Goal: Information Seeking & Learning: Check status

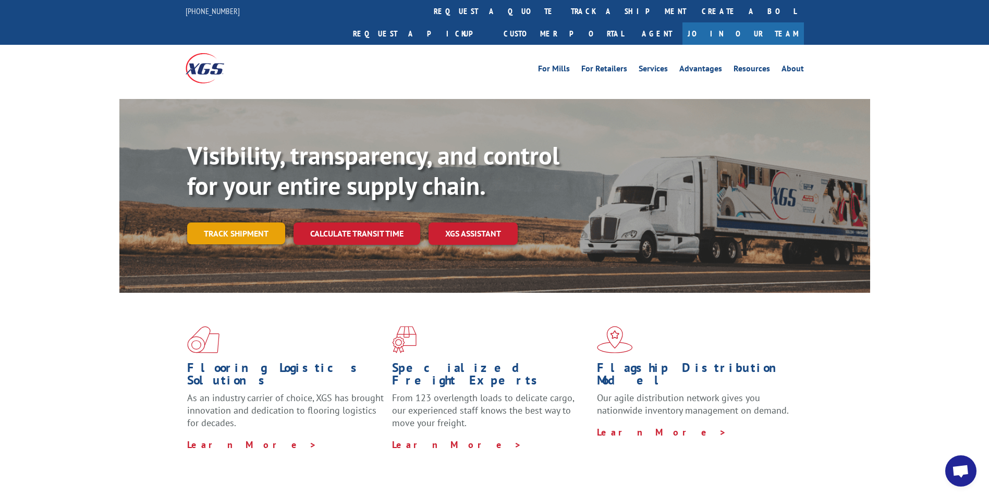
click at [221, 223] on link "Track shipment" at bounding box center [236, 234] width 98 height 22
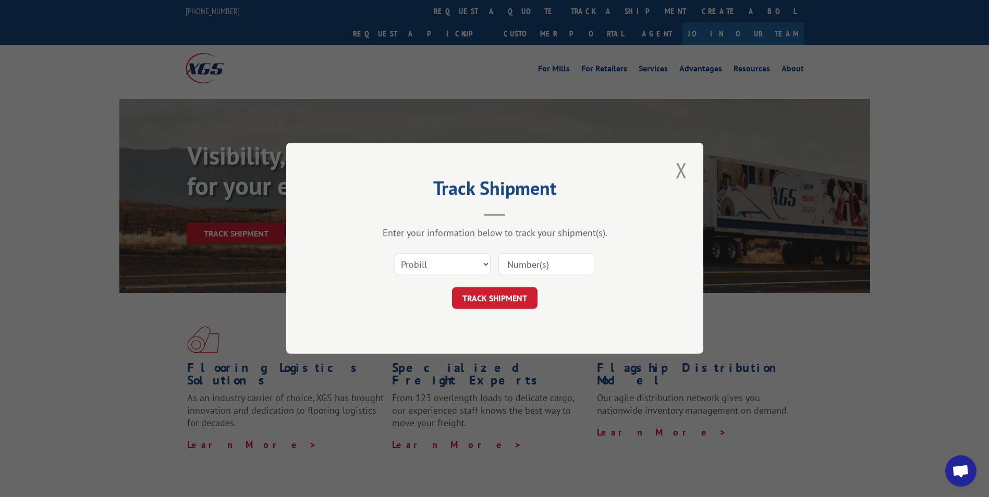
paste input "CP-028695.A"
type input "CP-028695.A"
click at [504, 293] on button "TRACK SHIPMENT" at bounding box center [495, 299] width 86 height 22
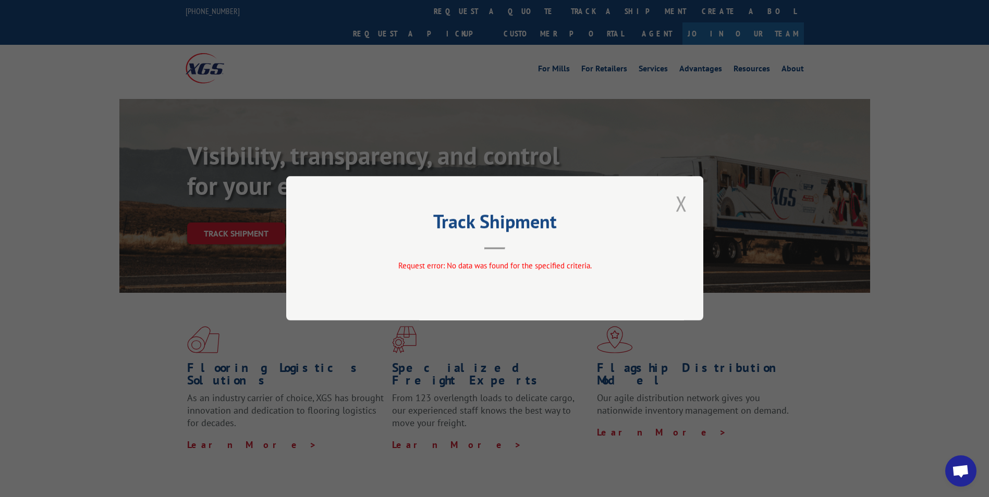
click at [680, 201] on button "Close modal" at bounding box center [682, 203] width 18 height 29
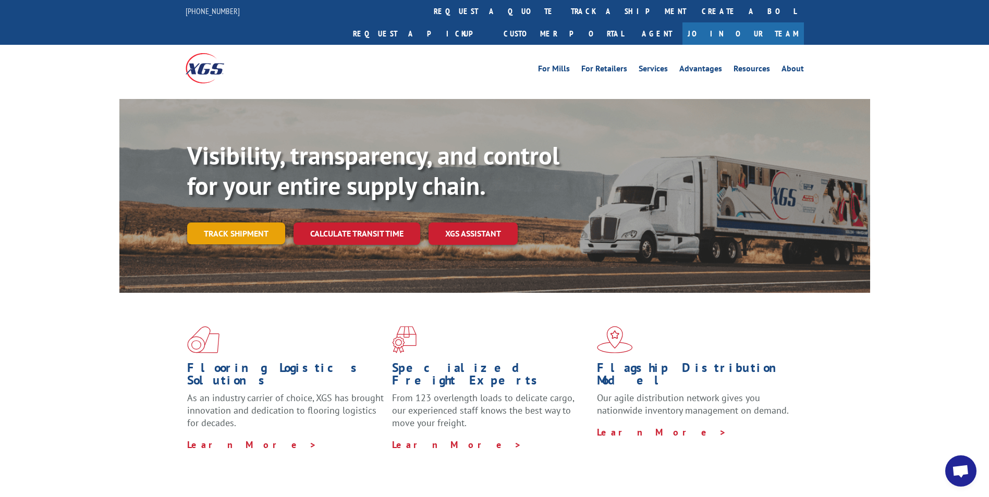
click at [242, 223] on link "Track shipment" at bounding box center [236, 234] width 98 height 22
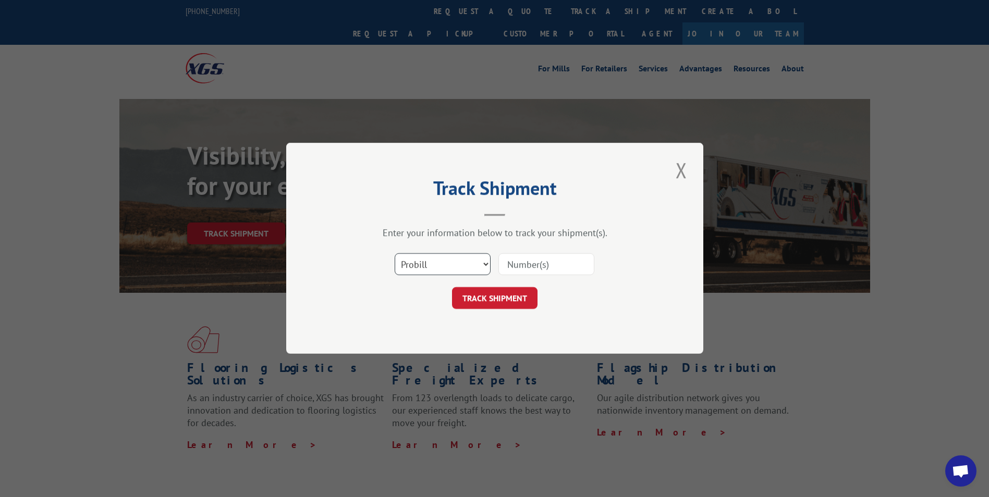
click at [490, 265] on select "Select category... Probill BOL PO" at bounding box center [443, 265] width 96 height 22
select select "bol"
click at [395, 254] on select "Select category... Probill BOL PO" at bounding box center [443, 265] width 96 height 22
click at [515, 264] on input at bounding box center [546, 265] width 96 height 22
paste input "CP-028695.A"
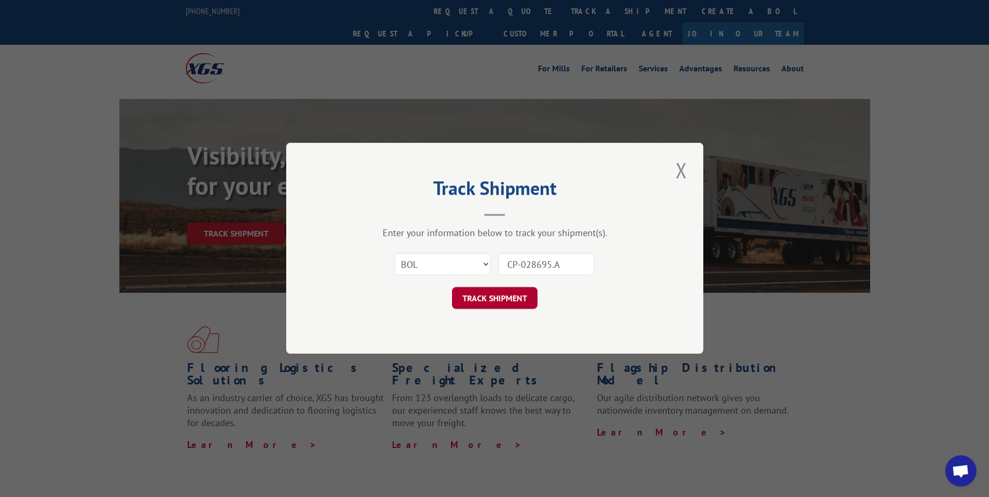
type input "CP-028695.A"
click at [497, 296] on button "TRACK SHIPMENT" at bounding box center [495, 299] width 86 height 22
